Goal: Task Accomplishment & Management: Manage account settings

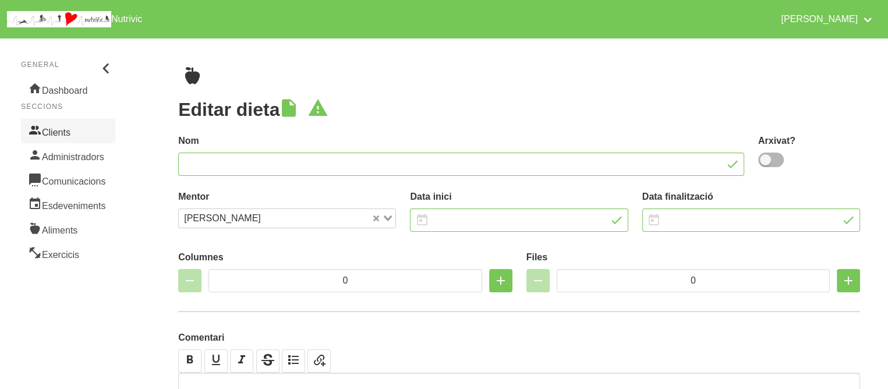
click at [65, 133] on link "Clients" at bounding box center [68, 131] width 94 height 24
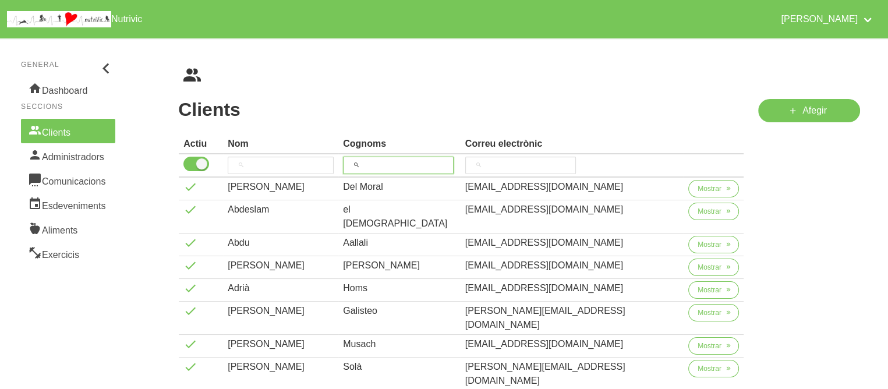
click at [426, 168] on input "search" at bounding box center [398, 165] width 111 height 17
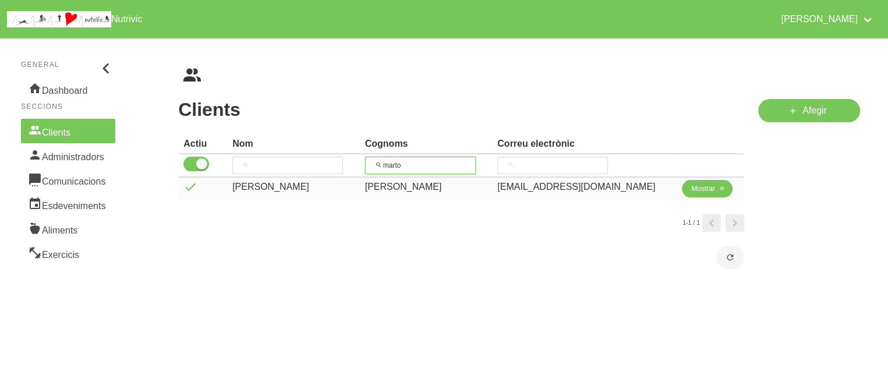
type input "marto"
click at [703, 184] on span "Mostrar" at bounding box center [703, 188] width 24 height 10
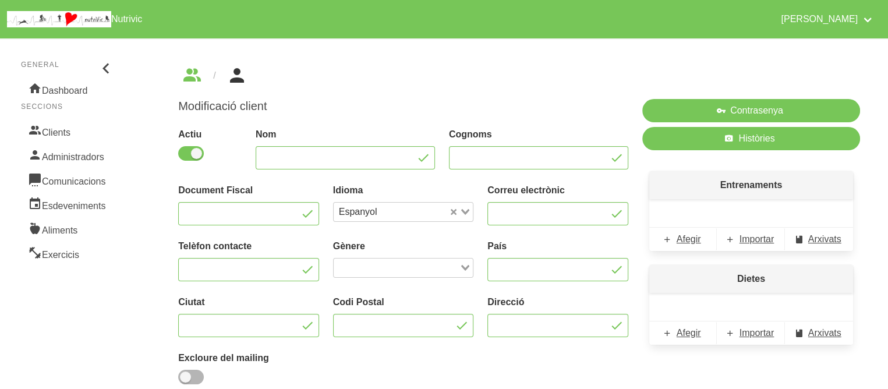
type input "[PERSON_NAME]"
type input "[EMAIL_ADDRESS][DOMAIN_NAME]"
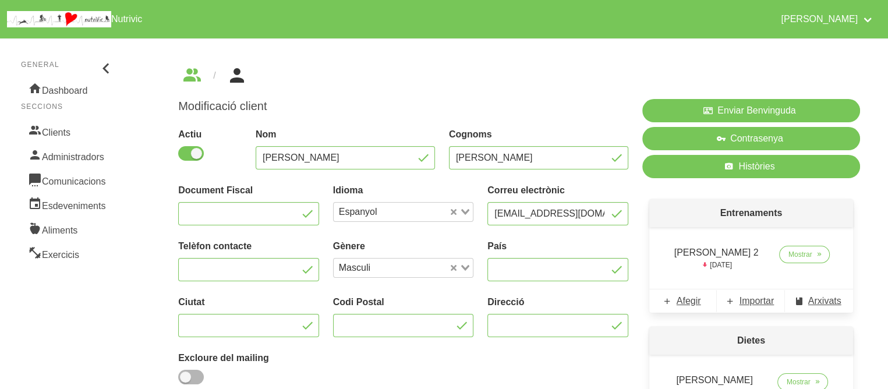
click at [596, 74] on ul "breadcrumbs" at bounding box center [519, 75] width 682 height 19
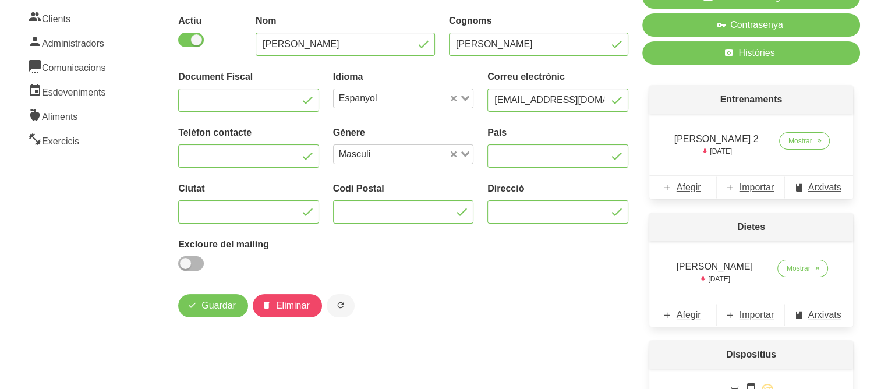
scroll to position [116, 0]
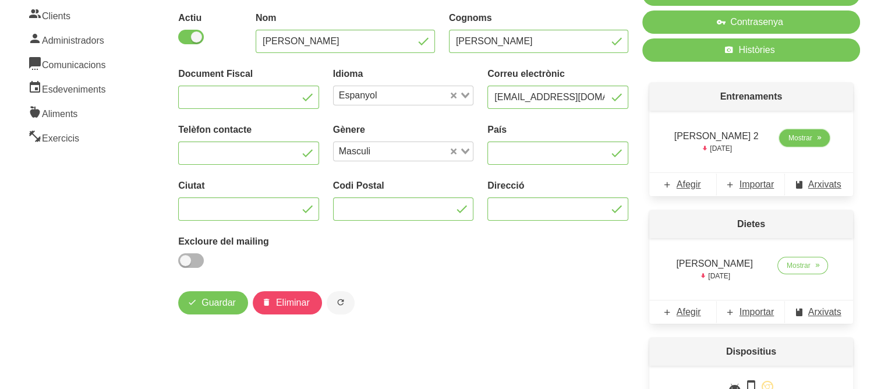
click at [807, 139] on span "Mostrar" at bounding box center [800, 138] width 24 height 10
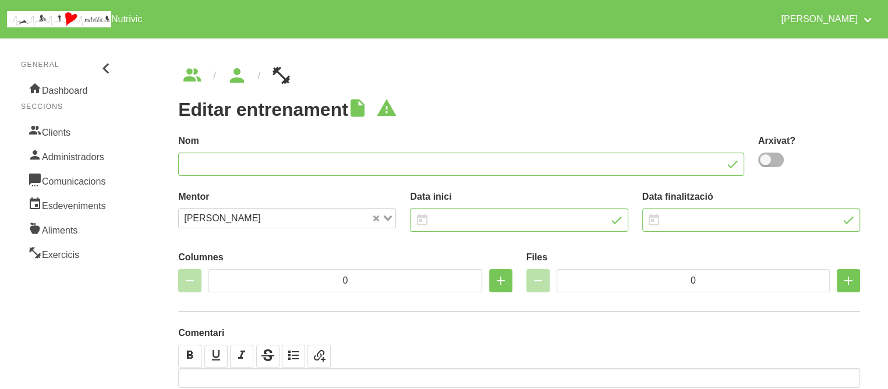
type input "[PERSON_NAME] 2"
type input "[DATE]"
type input "3"
type input "8"
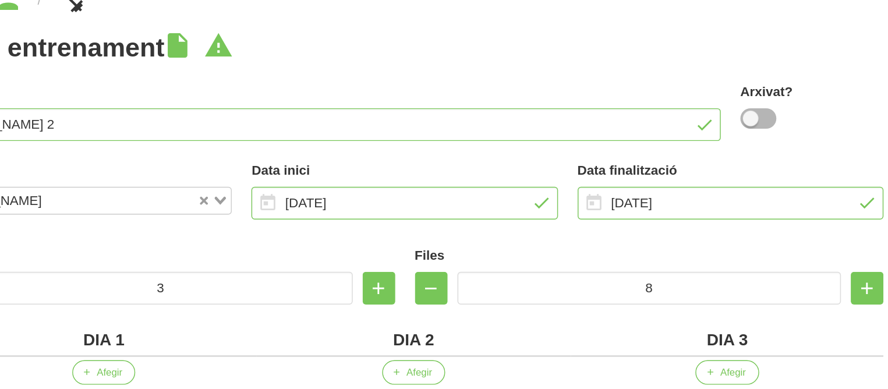
scroll to position [23, 0]
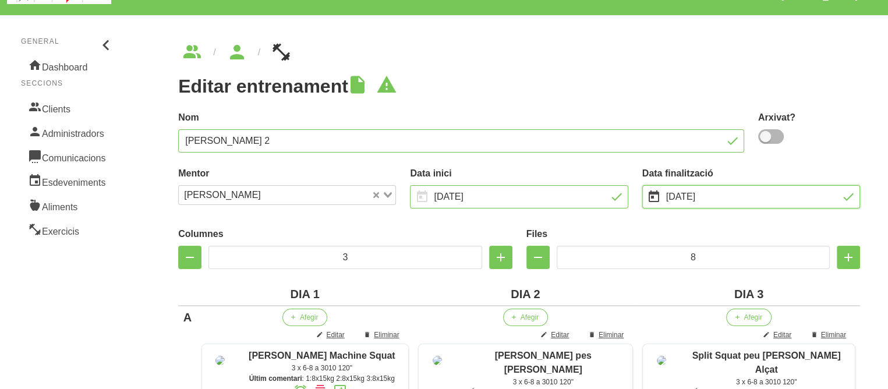
click at [783, 200] on input "[DATE]" at bounding box center [751, 196] width 218 height 23
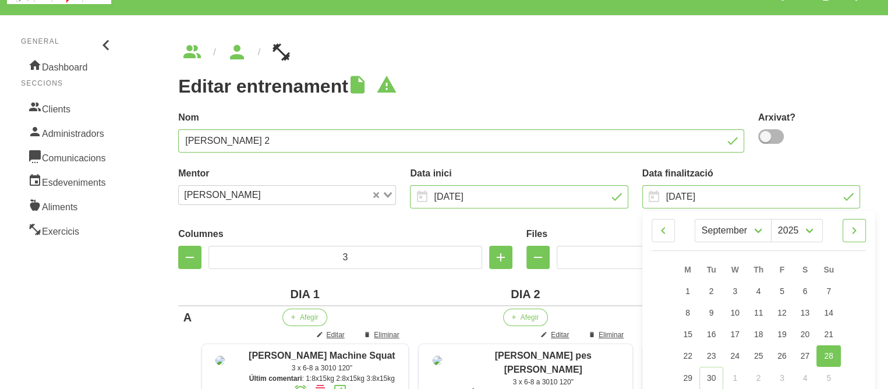
click at [854, 230] on icon at bounding box center [854, 230] width 14 height 21
select select "9"
click at [829, 297] on link "5" at bounding box center [828, 292] width 24 height 23
type input "[DATE]"
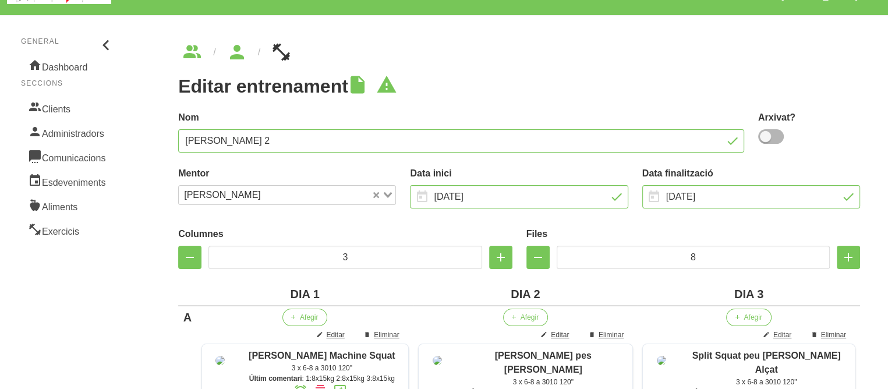
click at [573, 116] on label "Nom" at bounding box center [461, 118] width 566 height 14
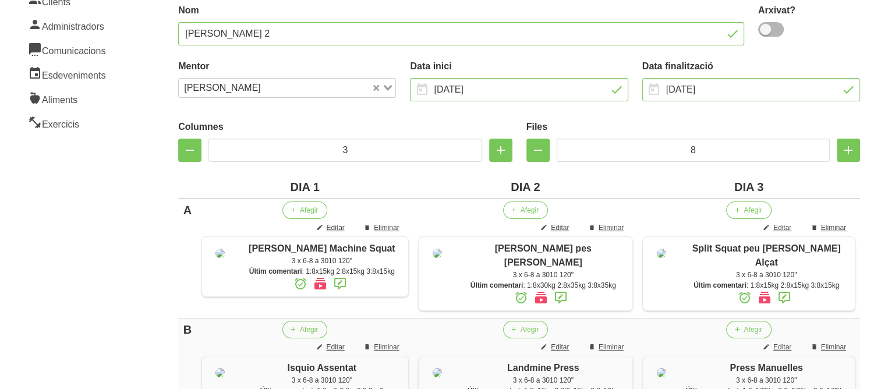
scroll to position [116, 0]
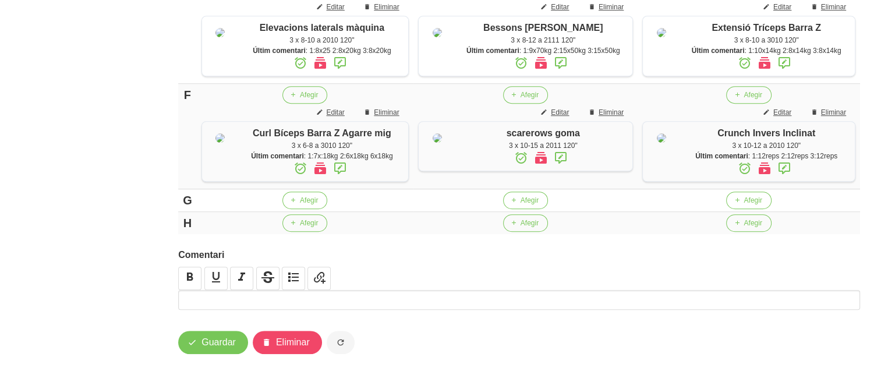
scroll to position [875, 0]
click at [205, 346] on span "Guardar" at bounding box center [218, 342] width 34 height 14
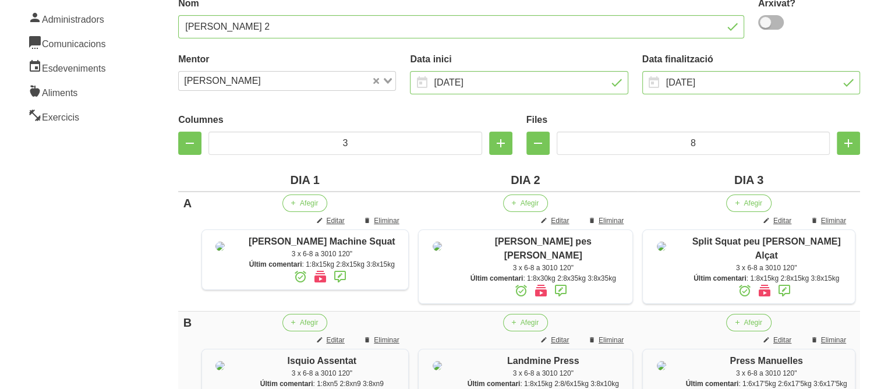
scroll to position [0, 0]
